Goal: Find contact information: Find contact information

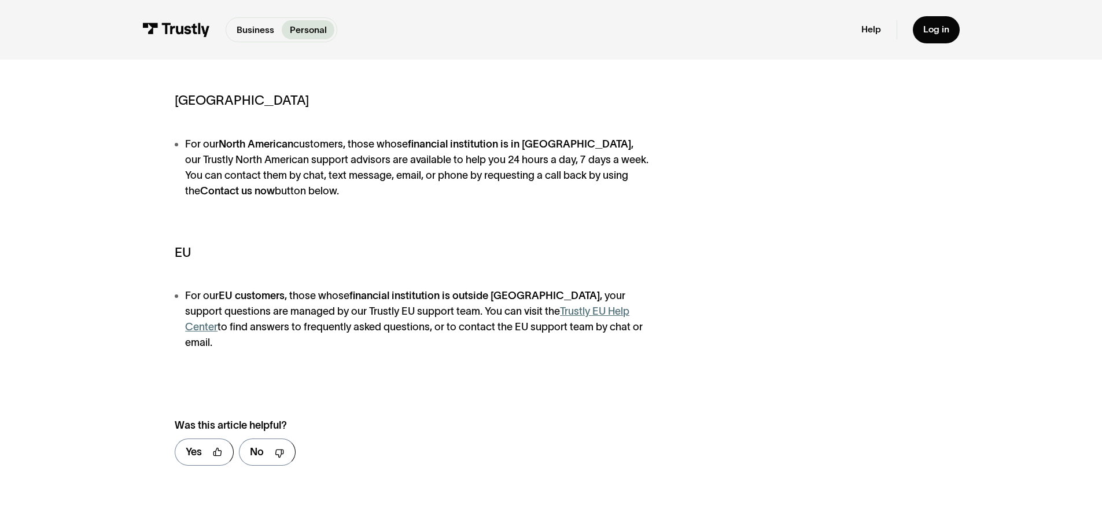
scroll to position [289, 0]
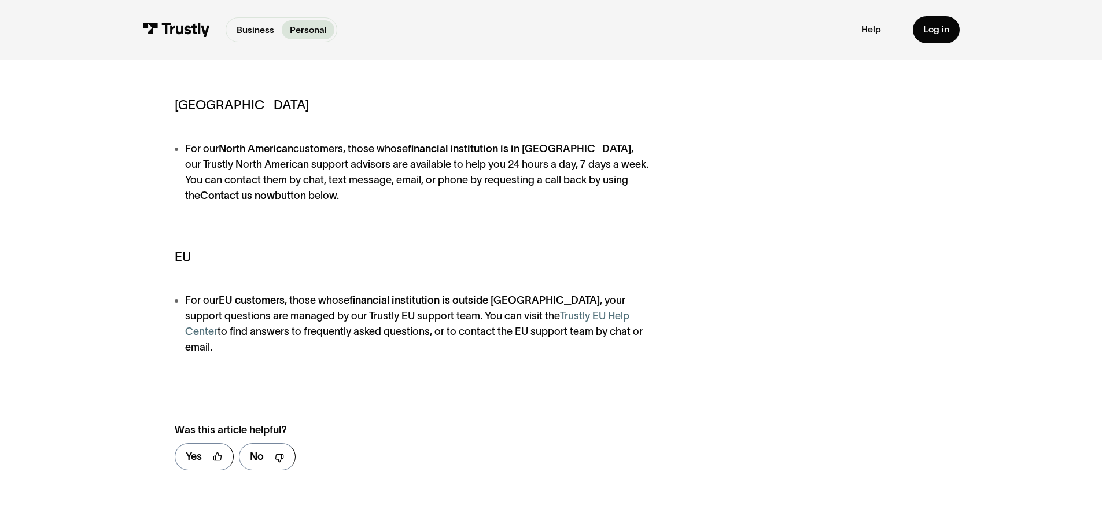
drag, startPoint x: 456, startPoint y: 167, endPoint x: 465, endPoint y: 174, distance: 10.8
click at [467, 196] on li "For our [DEMOGRAPHIC_DATA] customers, those whose financial institution is in […" at bounding box center [417, 172] width 484 height 62
copy li "24 hours a day, 7 days a week. You can contact them by chat, text message, emai…"
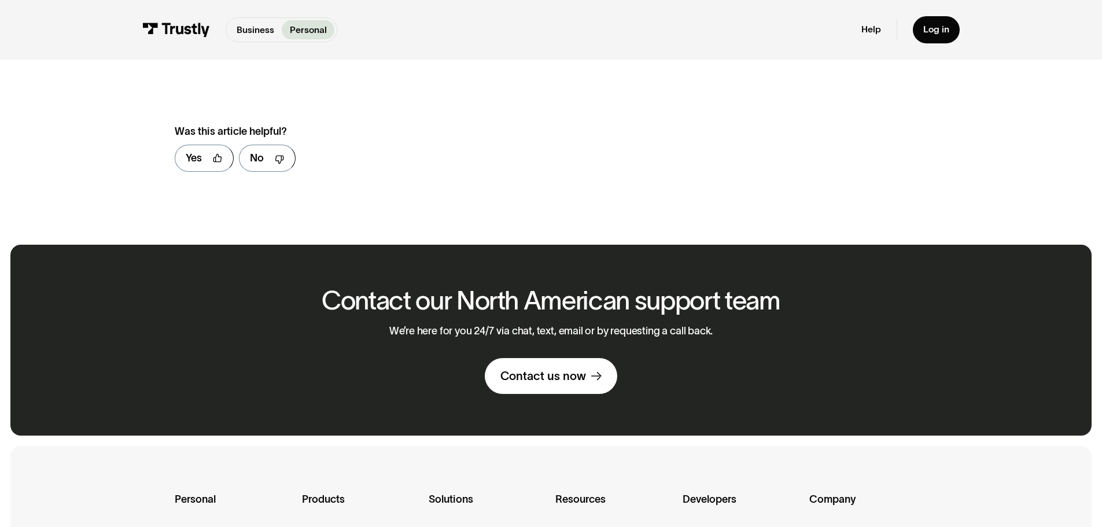
scroll to position [694, 0]
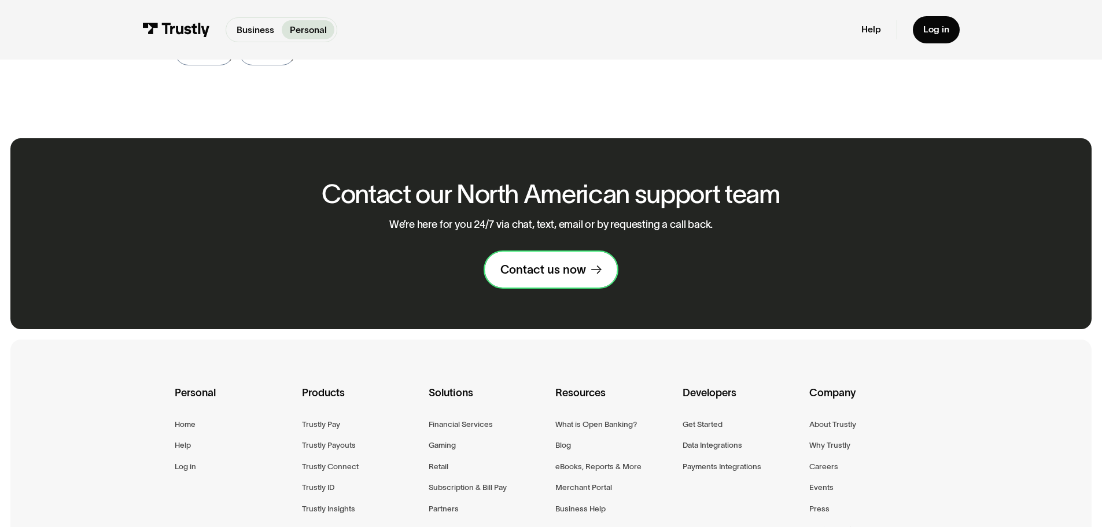
click at [518, 262] on div "Contact us now" at bounding box center [543, 269] width 86 height 15
